Goal: Task Accomplishment & Management: Use online tool/utility

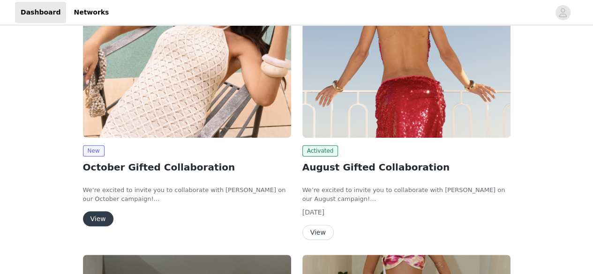
scroll to position [205, 0]
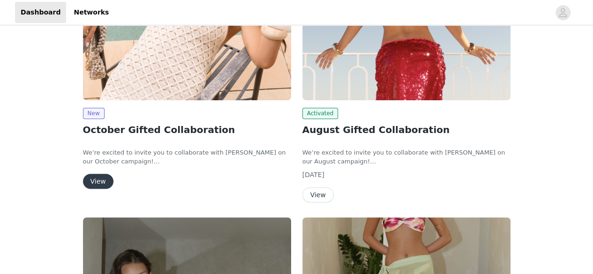
click at [101, 176] on button "View" at bounding box center [98, 181] width 30 height 15
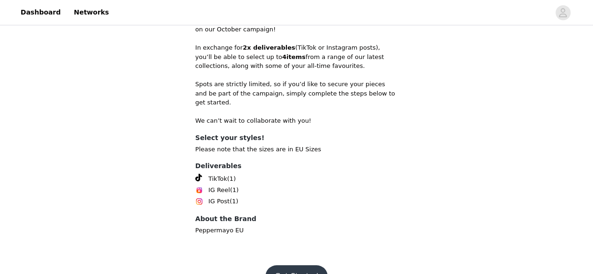
scroll to position [330, 0]
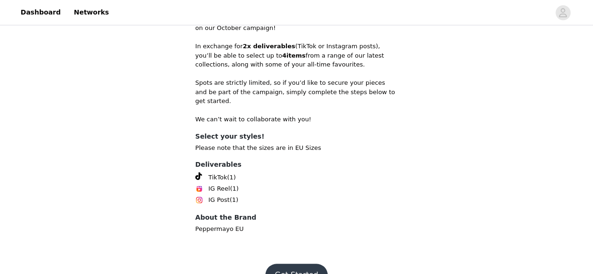
click at [312, 264] on button "Get Started" at bounding box center [296, 275] width 62 height 23
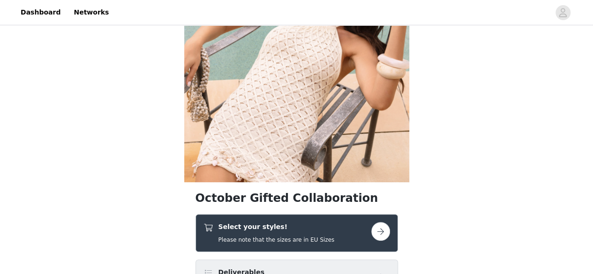
scroll to position [156, 0]
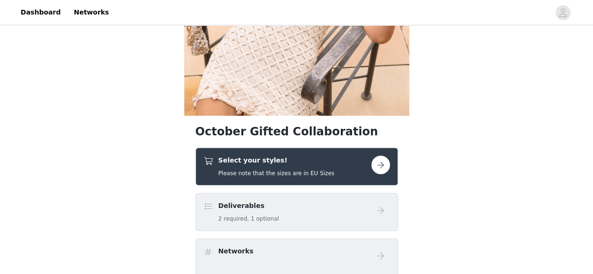
click at [383, 163] on button "button" at bounding box center [380, 165] width 19 height 19
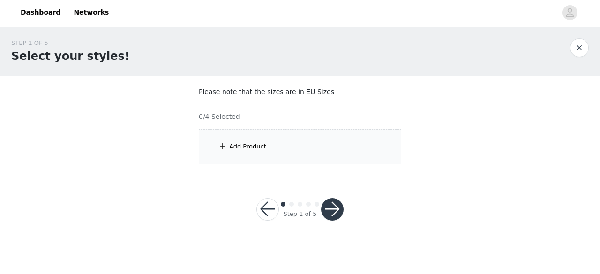
click at [226, 148] on span at bounding box center [222, 146] width 9 height 11
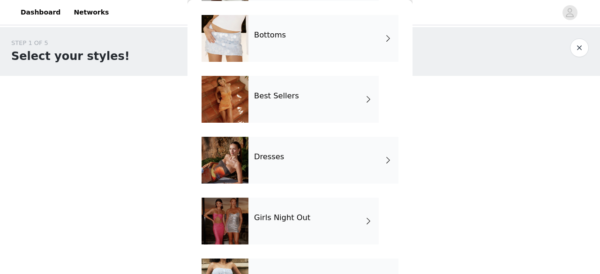
scroll to position [94, 0]
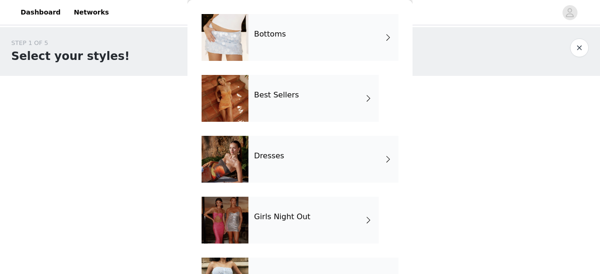
click at [298, 91] on div "Best Sellers" at bounding box center [313, 98] width 130 height 47
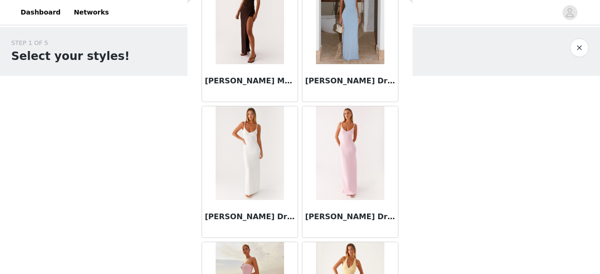
scroll to position [769, 0]
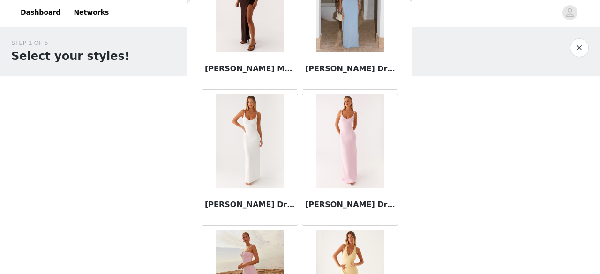
drag, startPoint x: 414, startPoint y: 153, endPoint x: 414, endPoint y: 171, distance: 17.8
click at [414, 171] on div "STEP 1 OF 5 Select your styles! Please note that the sizes are in EU Sizes 0/4 …" at bounding box center [300, 101] width 600 height 149
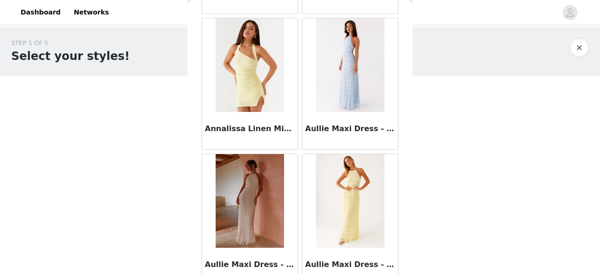
scroll to position [1157, 0]
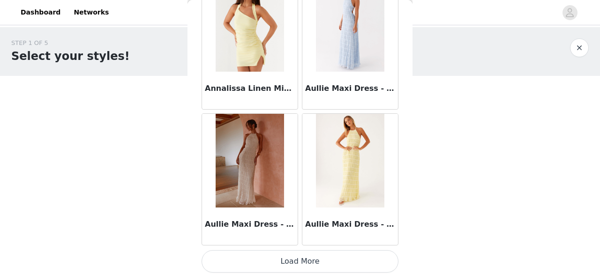
click at [339, 255] on button "Load More" at bounding box center [300, 261] width 197 height 23
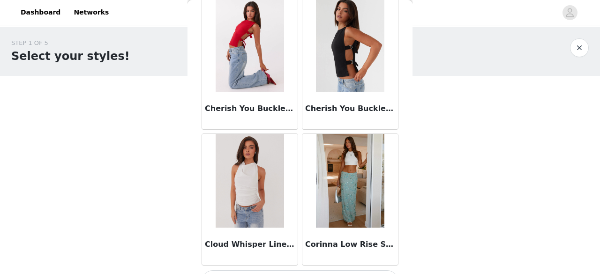
scroll to position [2513, 0]
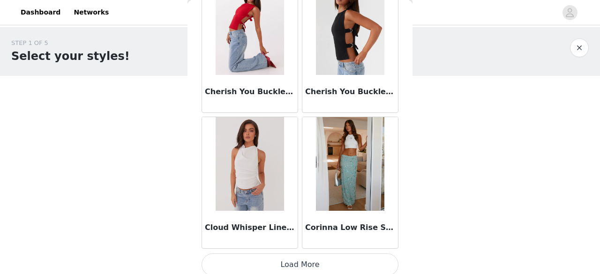
click at [346, 182] on img at bounding box center [350, 164] width 68 height 94
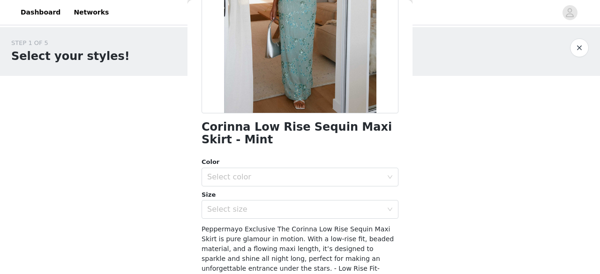
scroll to position [150, 0]
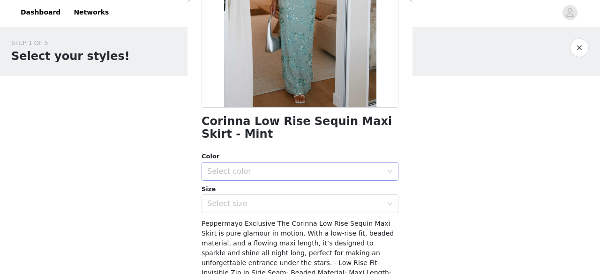
click at [335, 172] on div "Select color" at bounding box center [294, 171] width 175 height 9
click at [286, 194] on li "Mint" at bounding box center [297, 191] width 190 height 15
click at [286, 198] on div "Select size" at bounding box center [297, 204] width 180 height 18
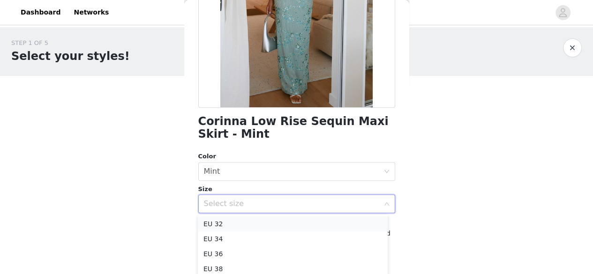
click at [289, 224] on li "EU 32" at bounding box center [293, 224] width 190 height 15
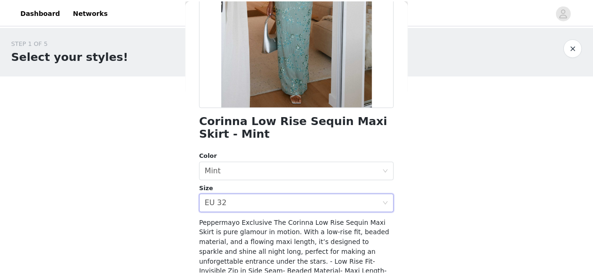
scroll to position [222, 0]
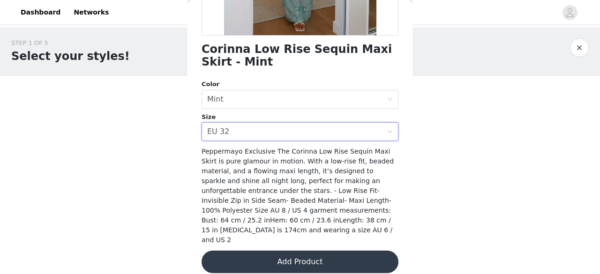
click at [321, 251] on button "Add Product" at bounding box center [300, 262] width 197 height 23
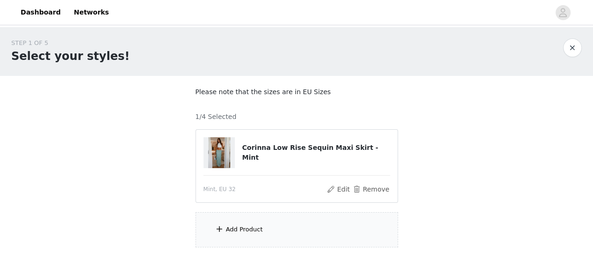
click at [230, 240] on div "Add Product" at bounding box center [297, 229] width 203 height 35
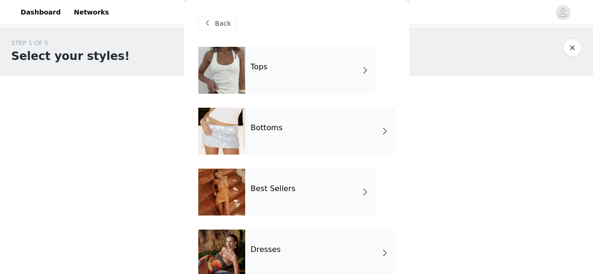
click at [281, 197] on div "Best Sellers" at bounding box center [310, 192] width 130 height 47
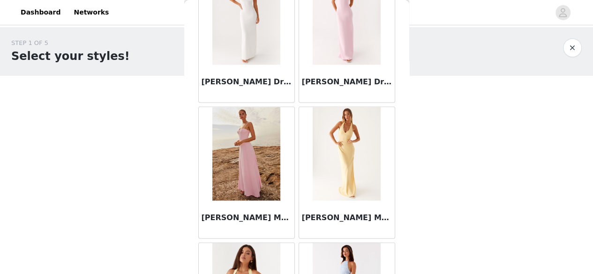
scroll to position [1157, 0]
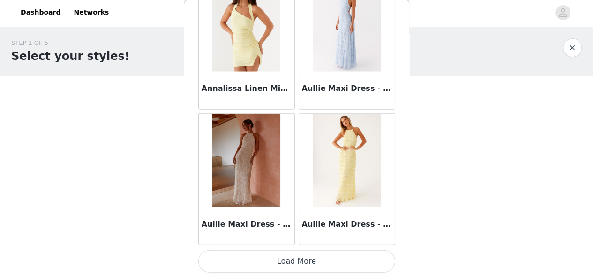
click at [347, 261] on button "Load More" at bounding box center [296, 261] width 197 height 23
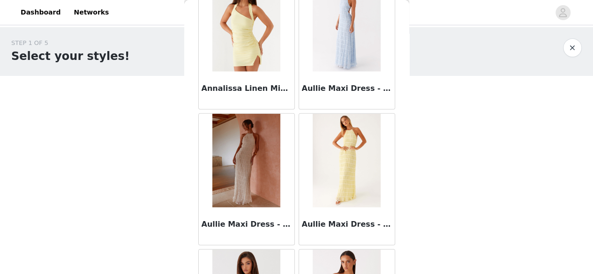
scroll to position [2513, 0]
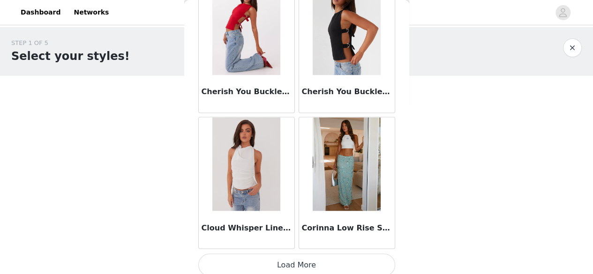
click at [317, 254] on button "Load More" at bounding box center [296, 265] width 197 height 23
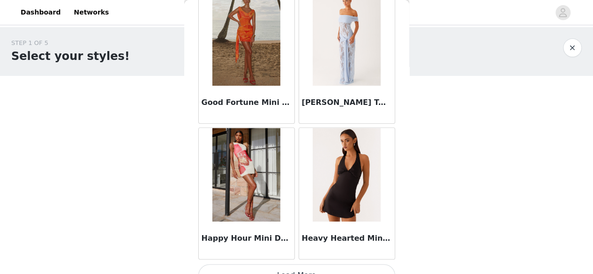
scroll to position [3870, 0]
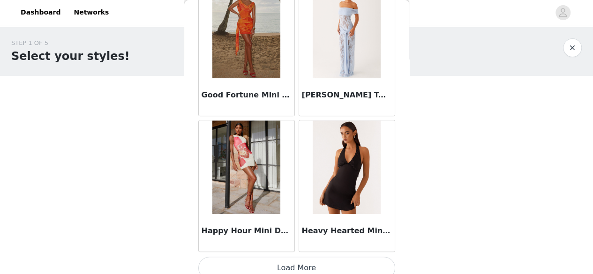
click at [334, 257] on button "Load More" at bounding box center [296, 268] width 197 height 23
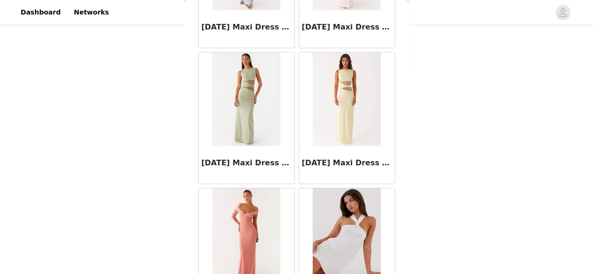
scroll to position [5227, 0]
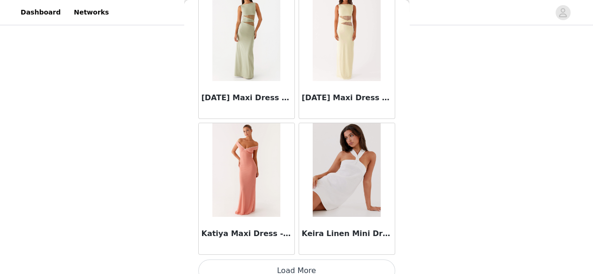
click at [340, 260] on button "Load More" at bounding box center [296, 271] width 197 height 23
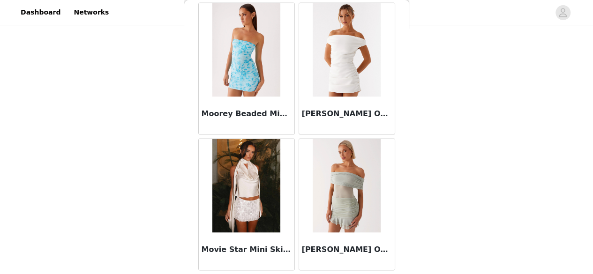
scroll to position [6171, 0]
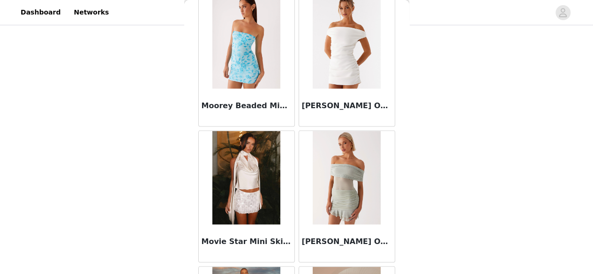
click at [265, 193] on img at bounding box center [246, 178] width 68 height 94
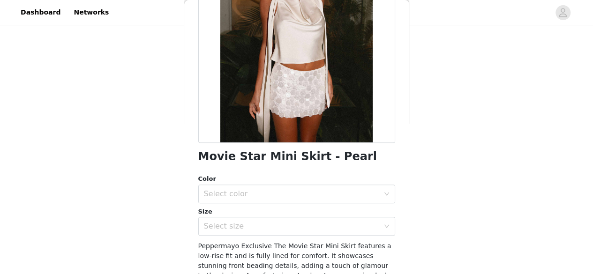
scroll to position [119, 0]
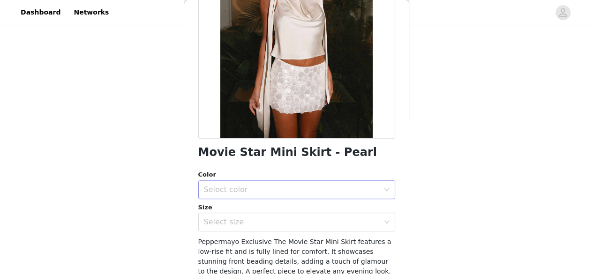
click at [352, 188] on div "Select color" at bounding box center [291, 189] width 175 height 9
click at [296, 214] on li "Pearl" at bounding box center [293, 210] width 190 height 15
click at [298, 223] on div "Select size" at bounding box center [291, 222] width 175 height 9
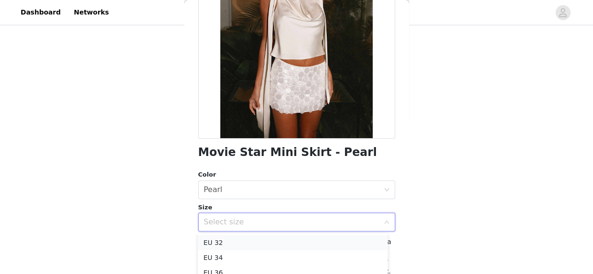
click at [278, 240] on li "EU 32" at bounding box center [293, 242] width 190 height 15
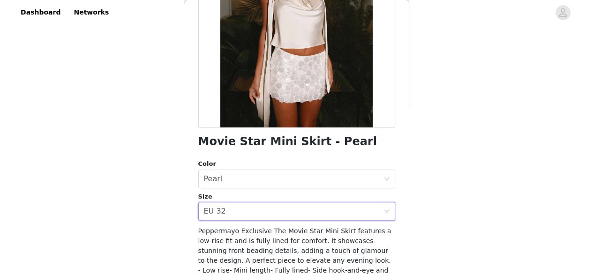
scroll to position [210, 0]
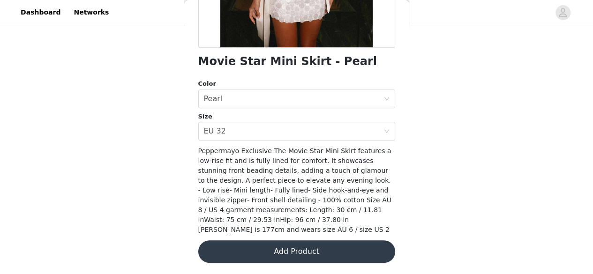
click at [342, 248] on button "Add Product" at bounding box center [296, 252] width 197 height 23
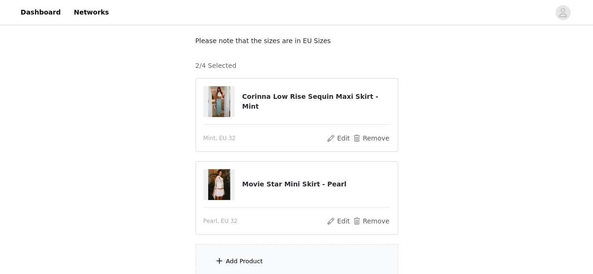
click at [241, 250] on div "Add Product" at bounding box center [297, 261] width 203 height 35
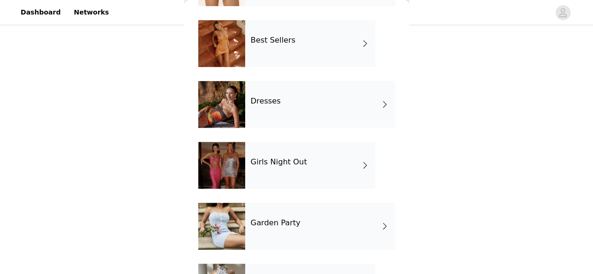
scroll to position [172, 0]
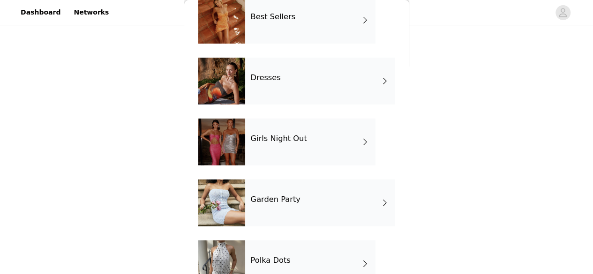
click at [350, 85] on div "Dresses" at bounding box center [320, 81] width 150 height 47
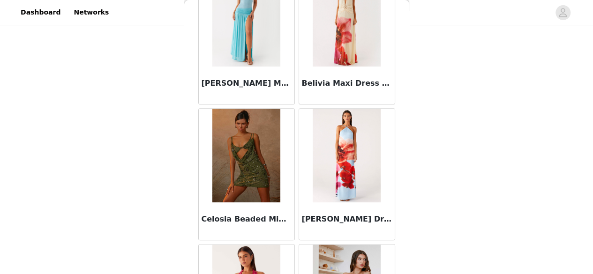
scroll to position [357, 0]
